Goal: Transaction & Acquisition: Purchase product/service

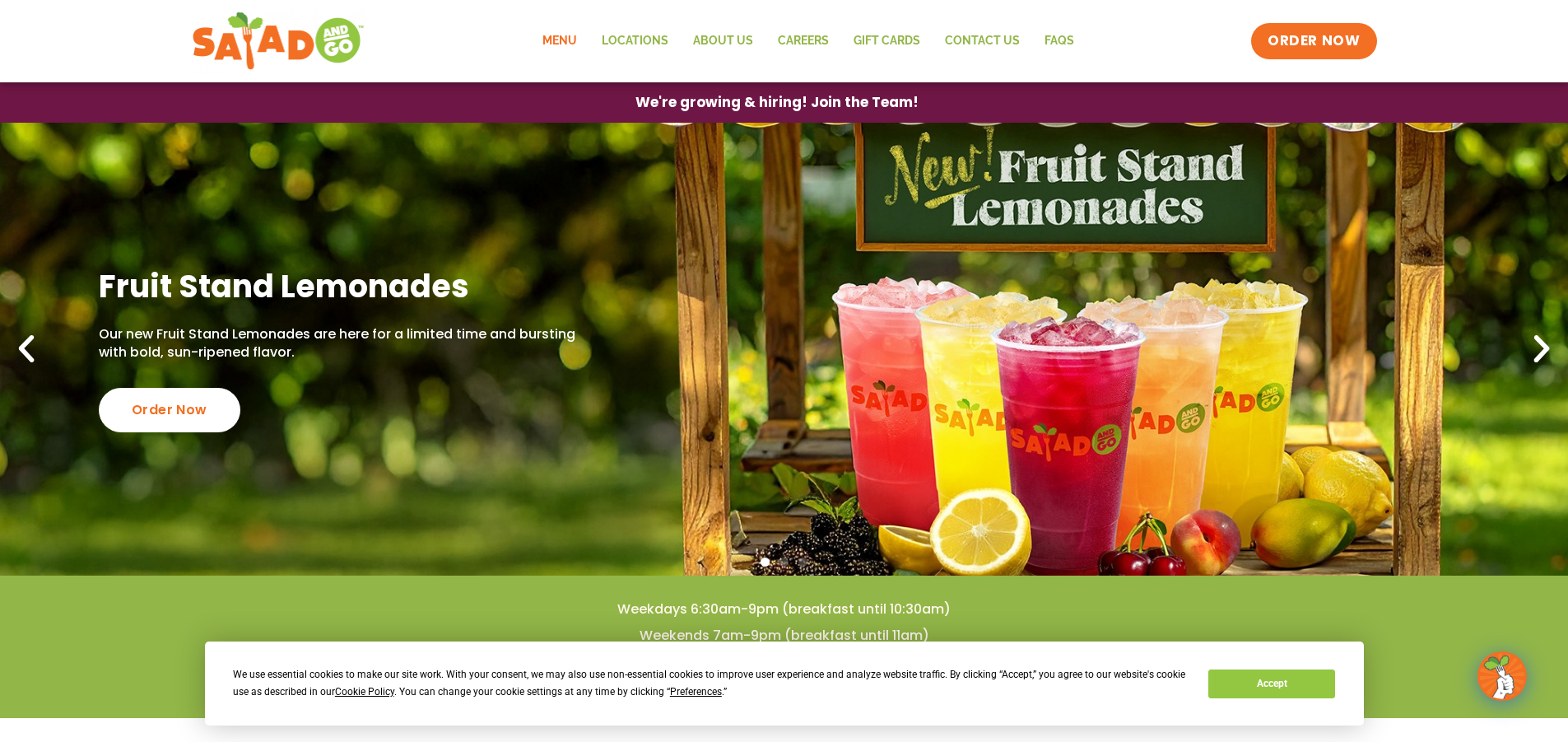
click at [570, 41] on link "Menu" at bounding box center [560, 41] width 59 height 38
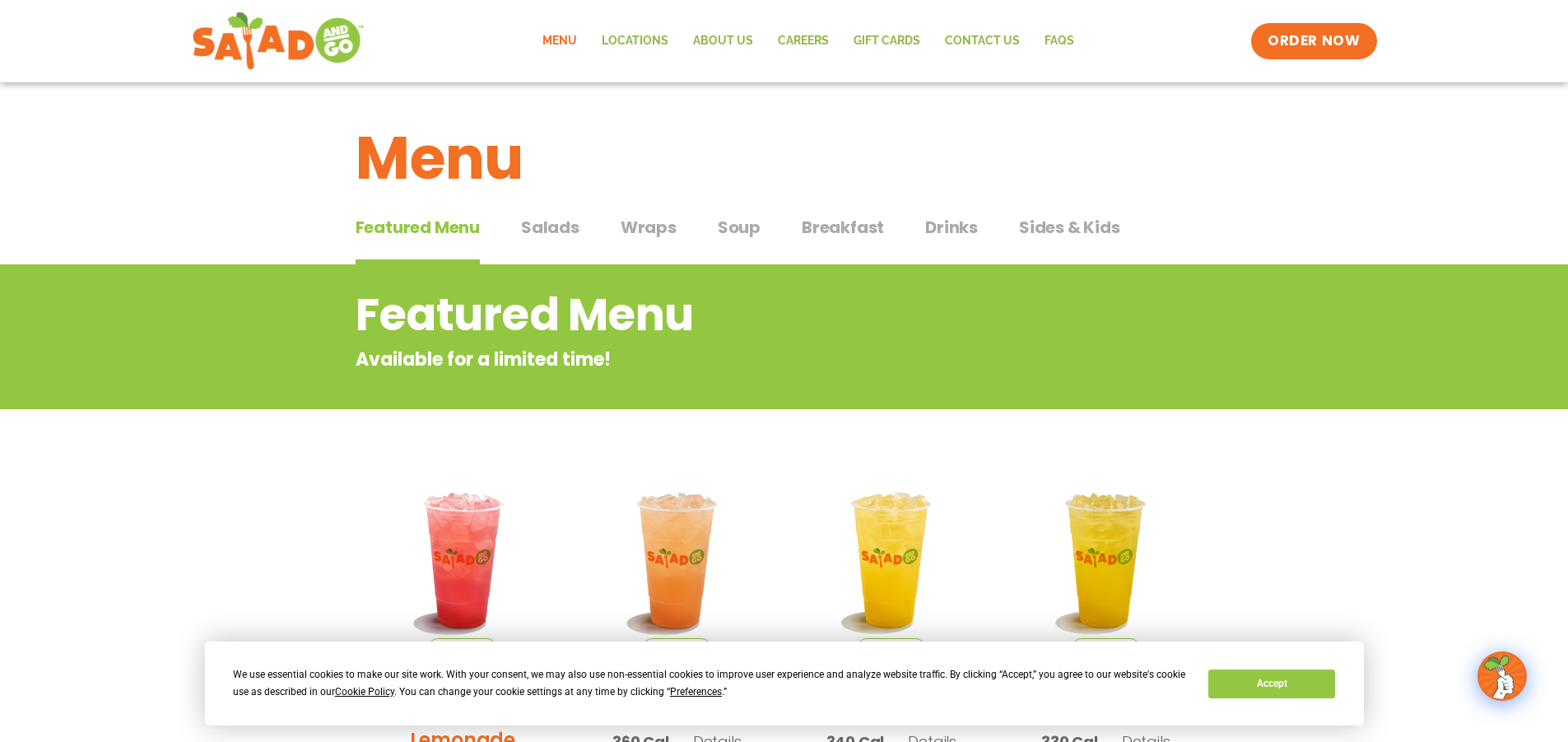
click at [643, 225] on span "Wraps" at bounding box center [648, 227] width 56 height 25
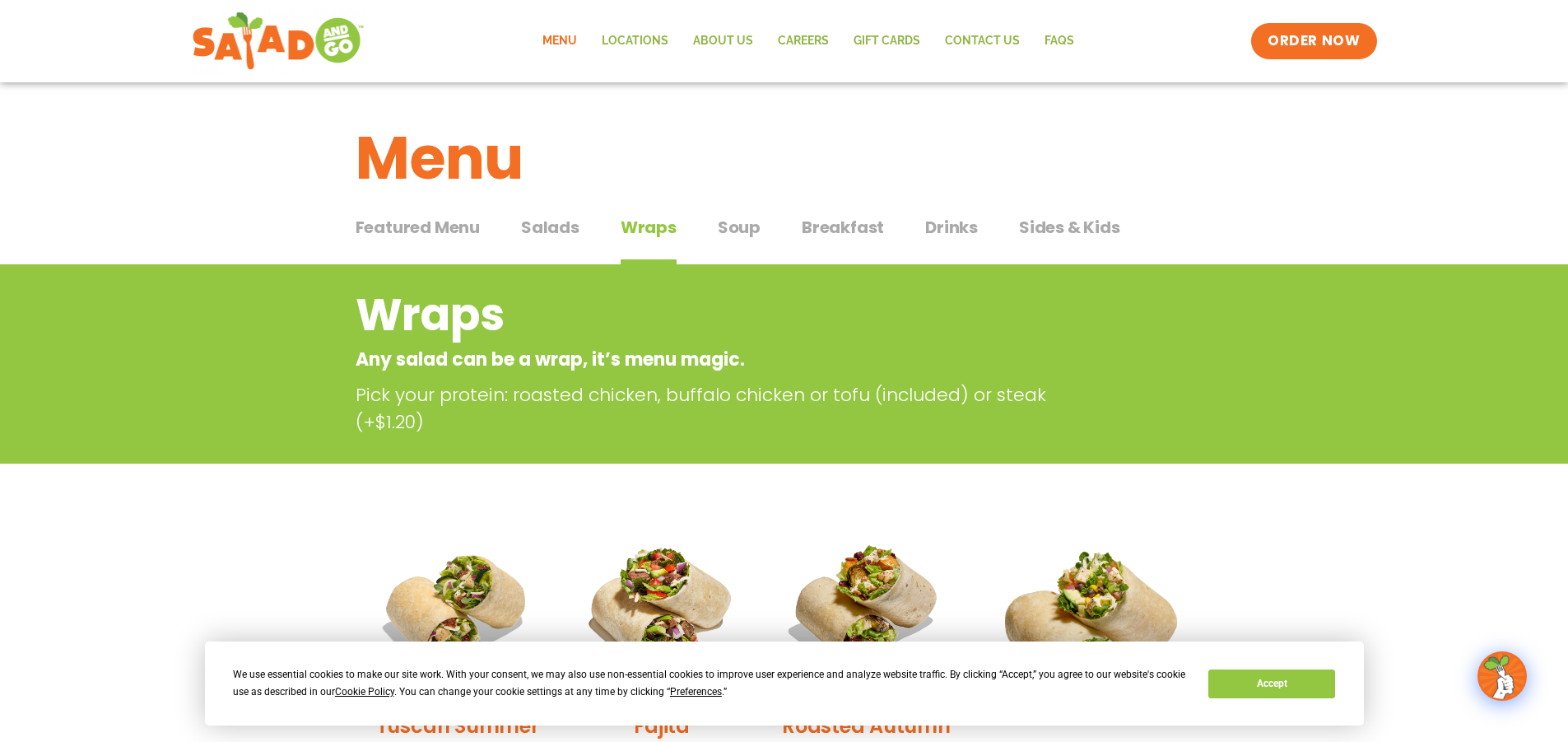
scroll to position [493, 0]
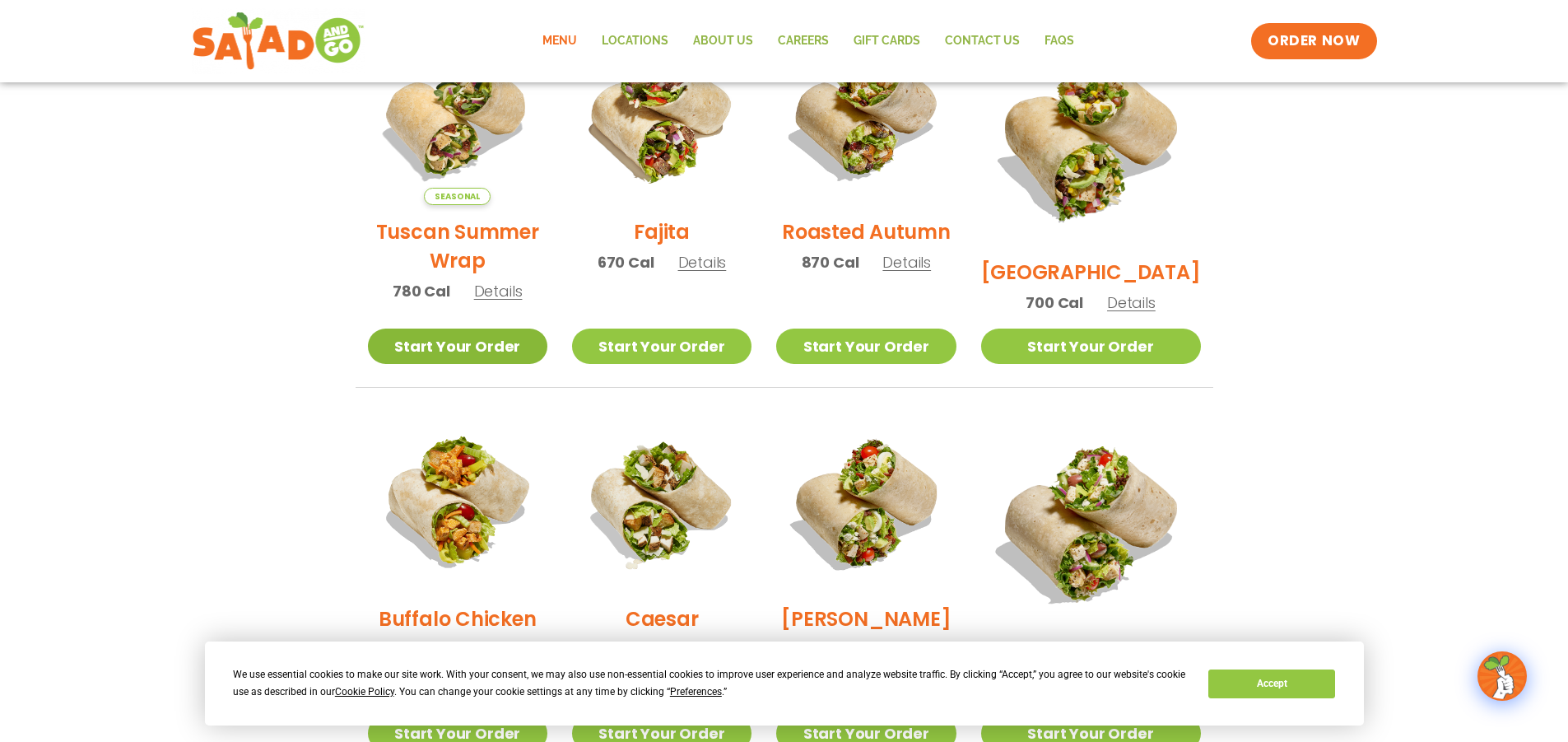
click at [548, 343] on link "Start Your Order" at bounding box center [457, 345] width 179 height 35
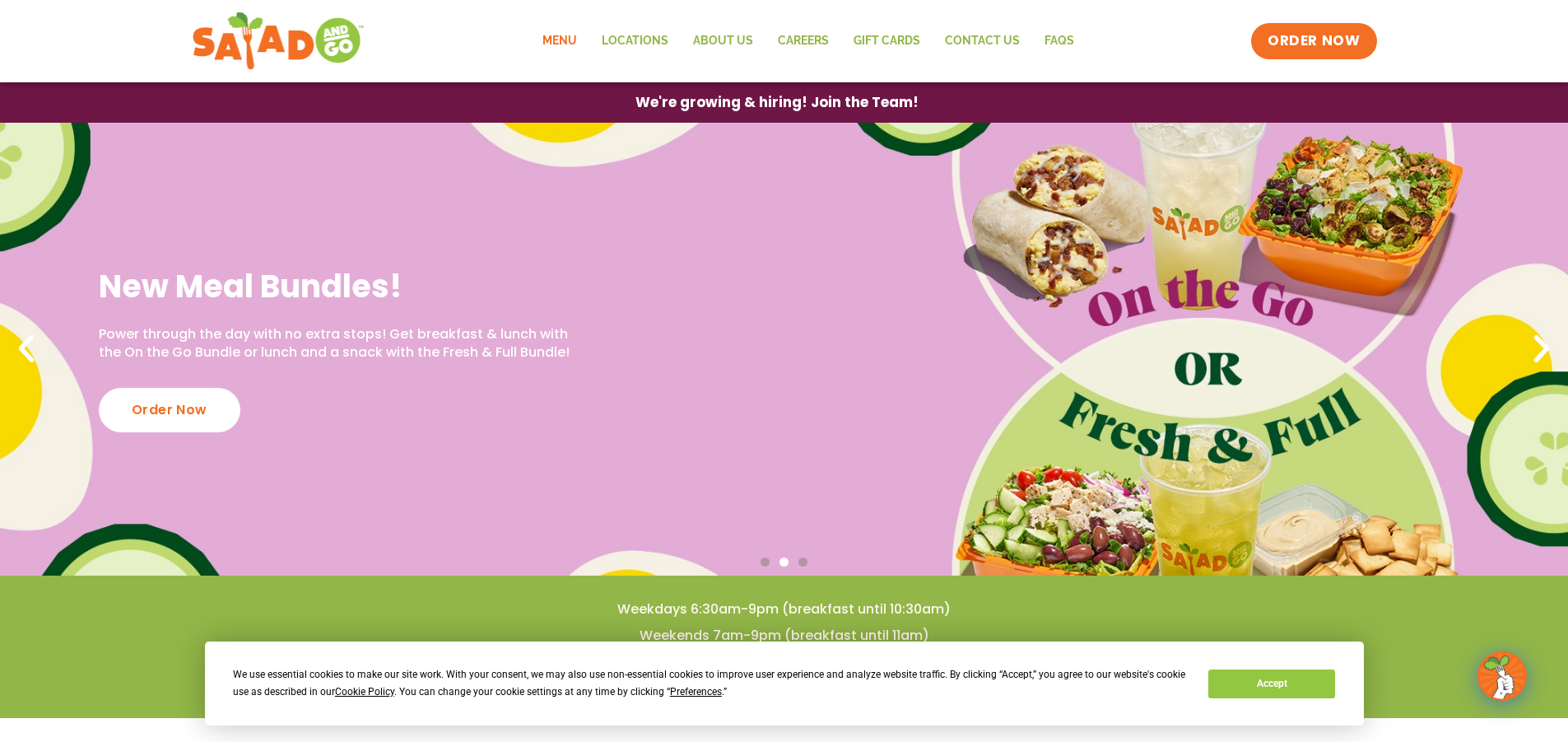
click at [564, 38] on link "Menu" at bounding box center [560, 41] width 59 height 38
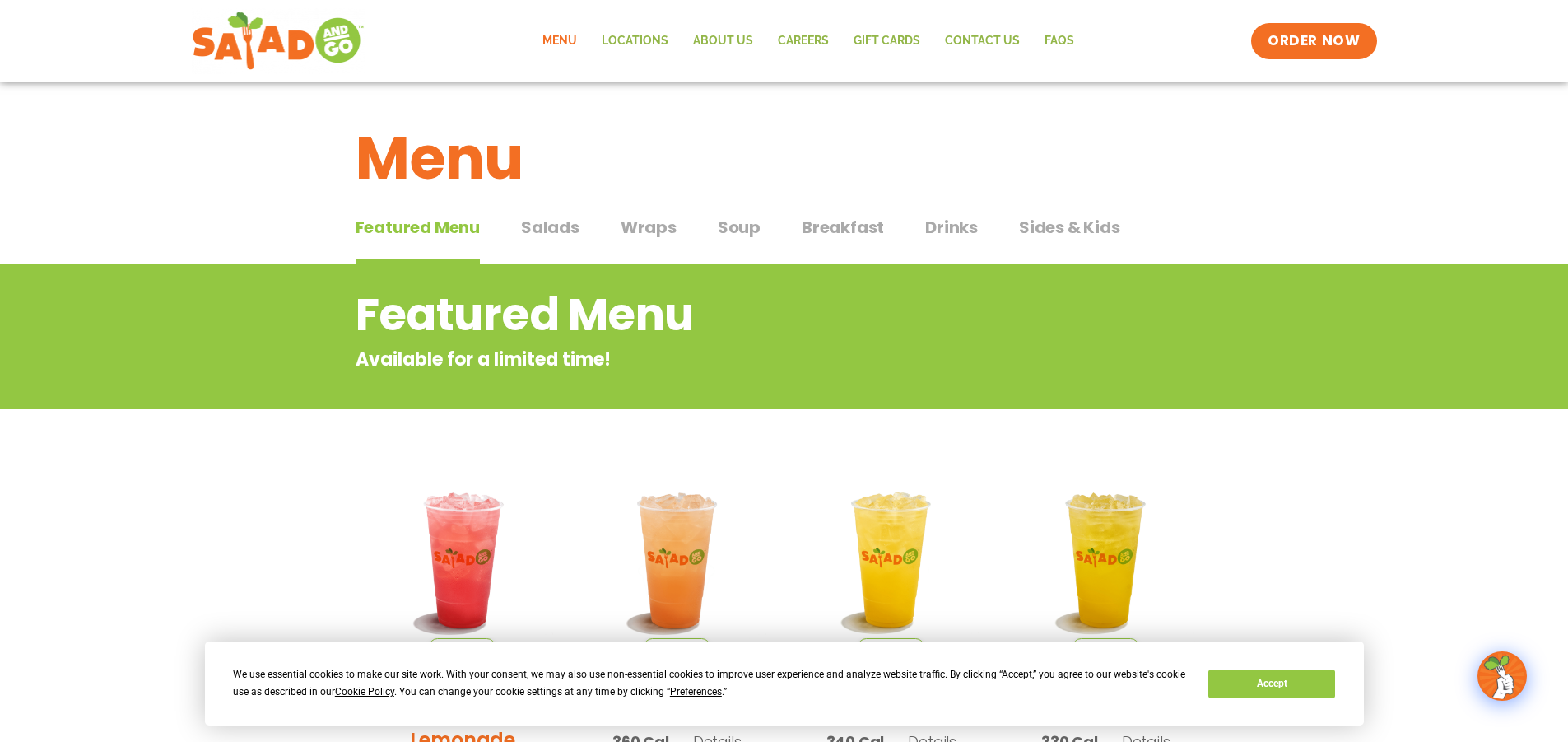
click at [565, 230] on span "Salads" at bounding box center [551, 227] width 59 height 25
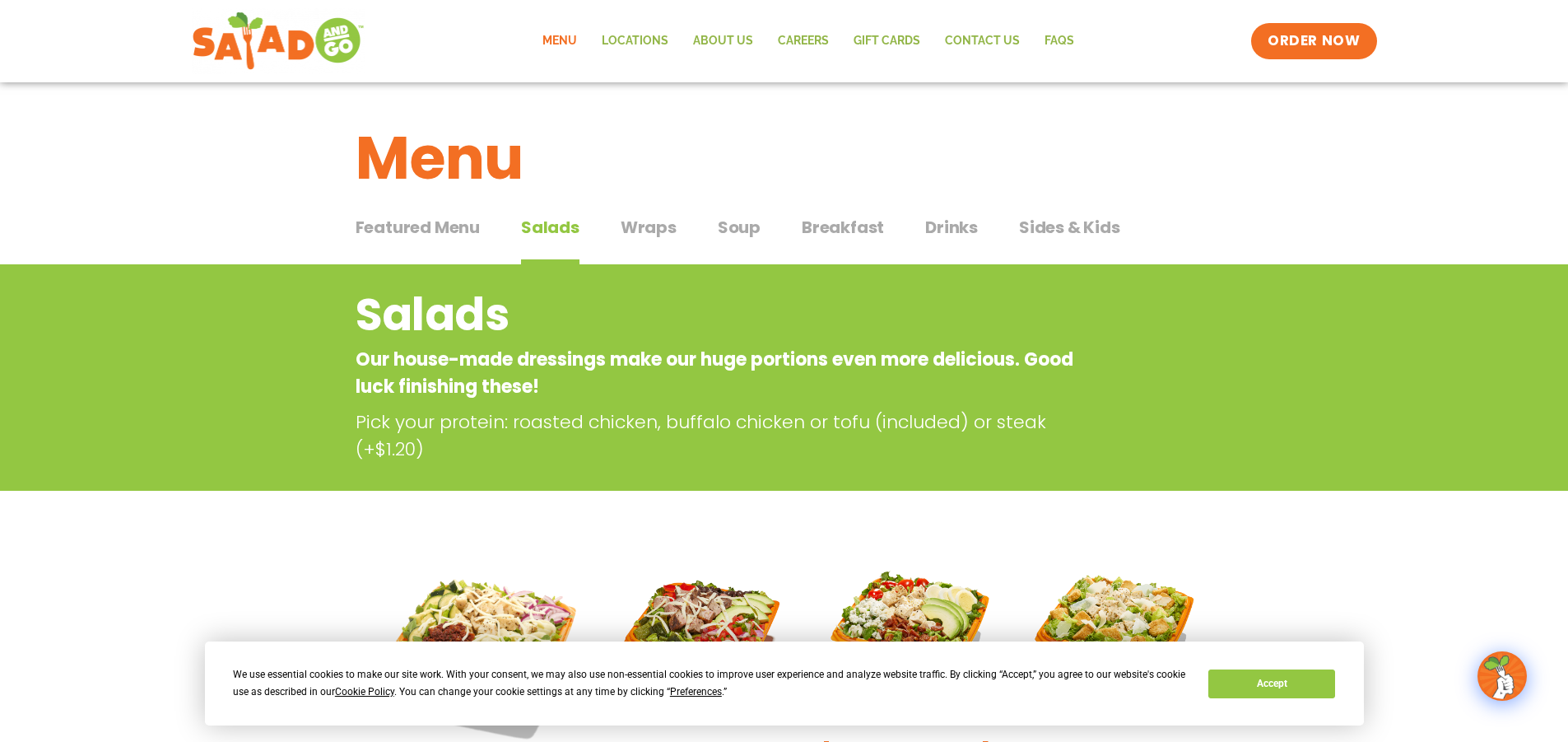
click at [645, 222] on span "Wraps" at bounding box center [648, 227] width 56 height 25
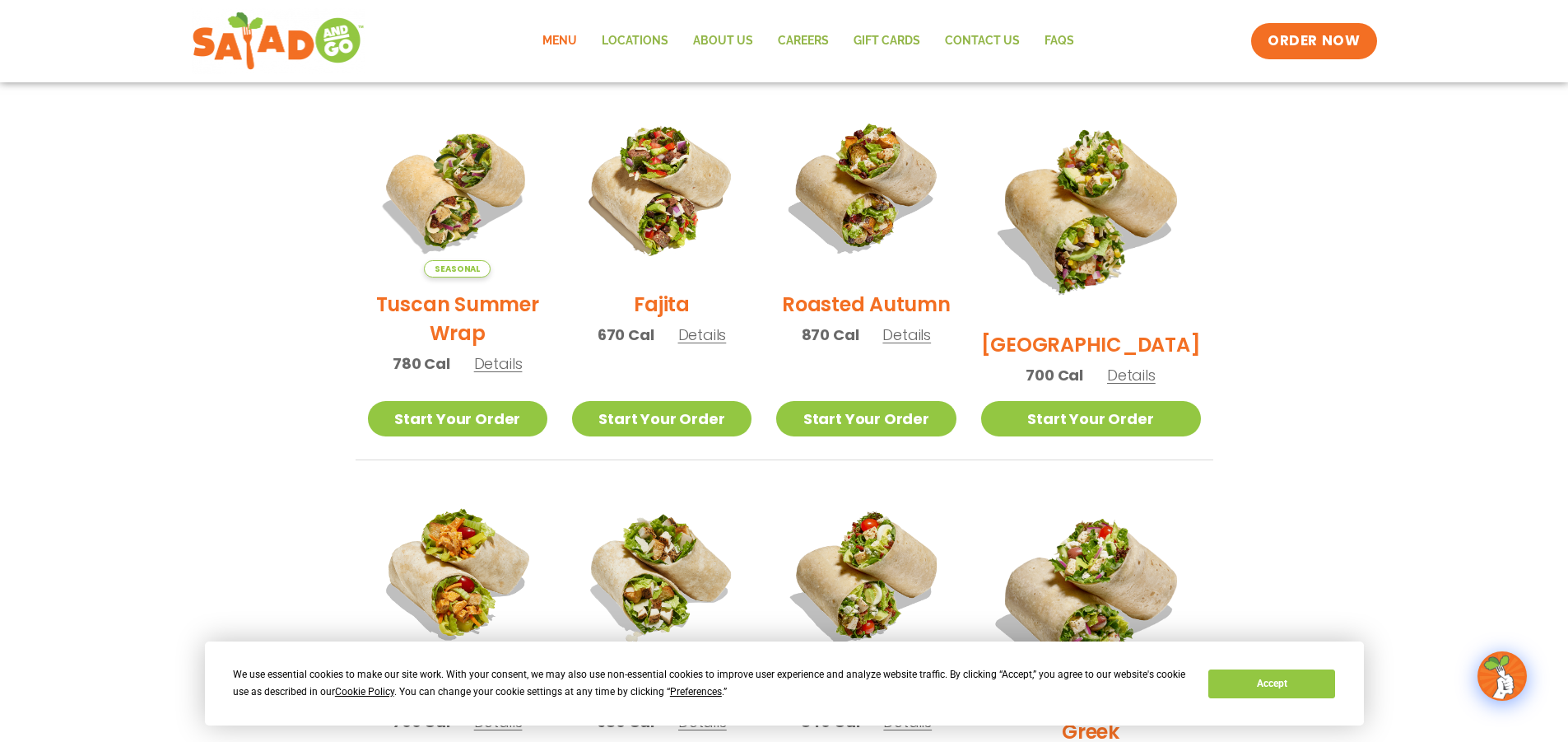
scroll to position [493, 0]
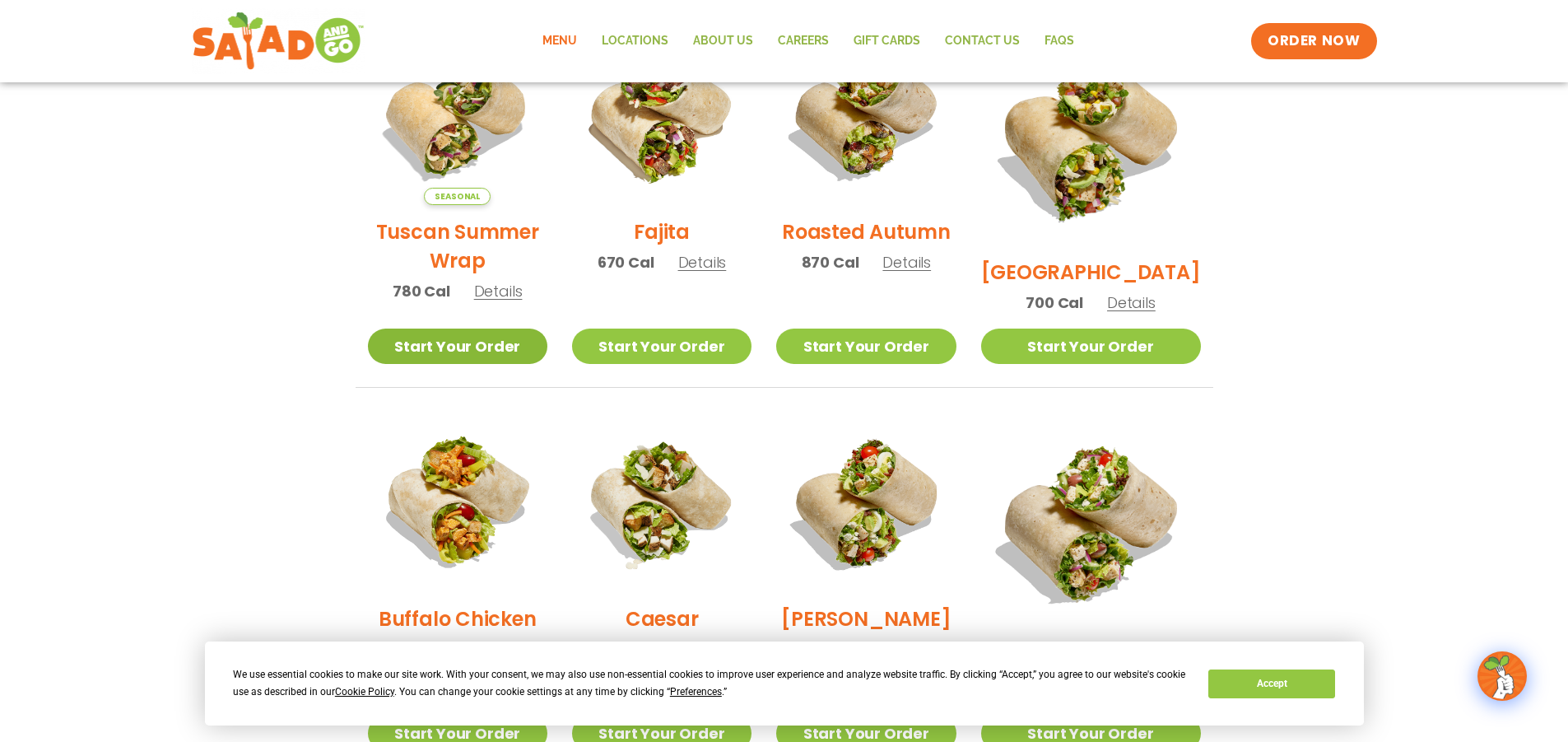
click at [493, 344] on link "Start Your Order" at bounding box center [457, 345] width 179 height 35
